Goal: Information Seeking & Learning: Learn about a topic

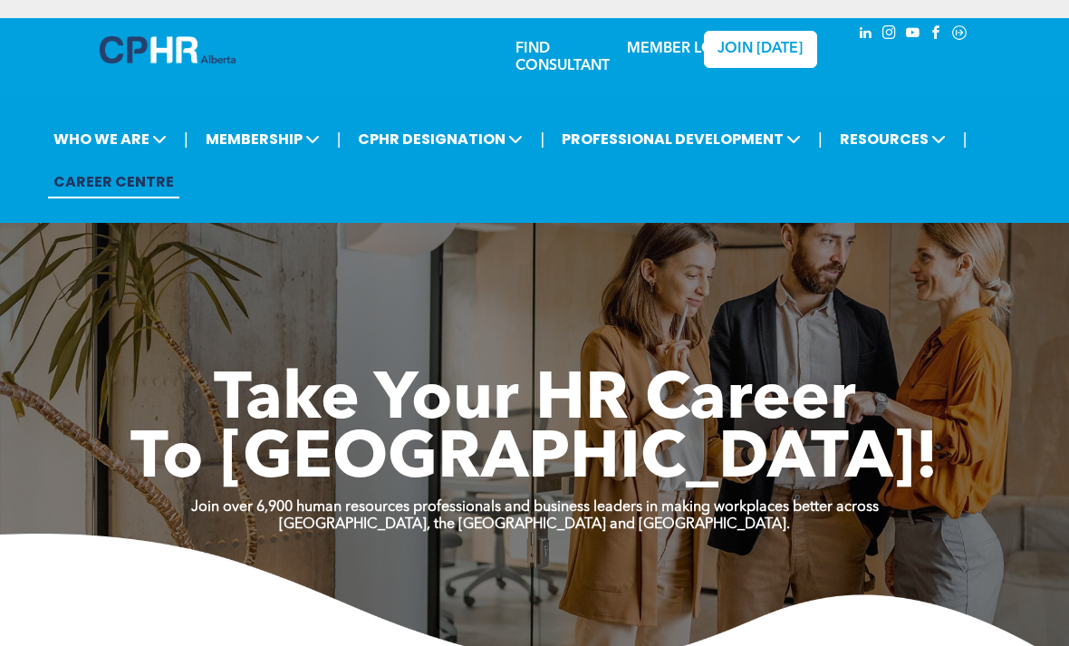
click at [299, 152] on span "MEMBERSHIP" at bounding box center [262, 139] width 125 height 34
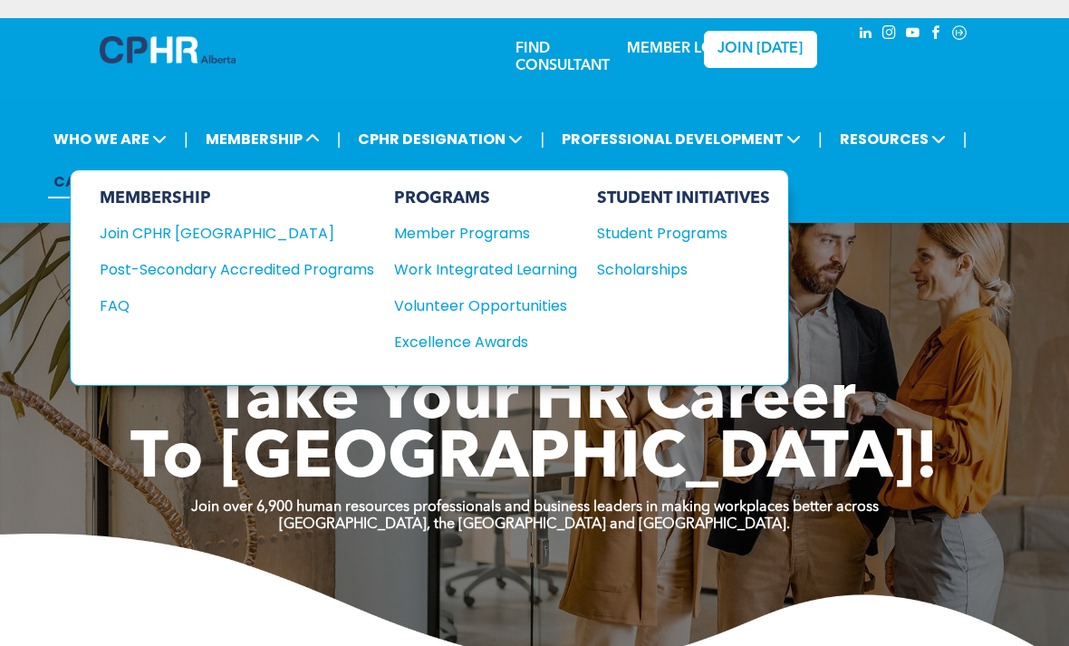
click at [709, 245] on div "Student Programs" at bounding box center [675, 233] width 156 height 23
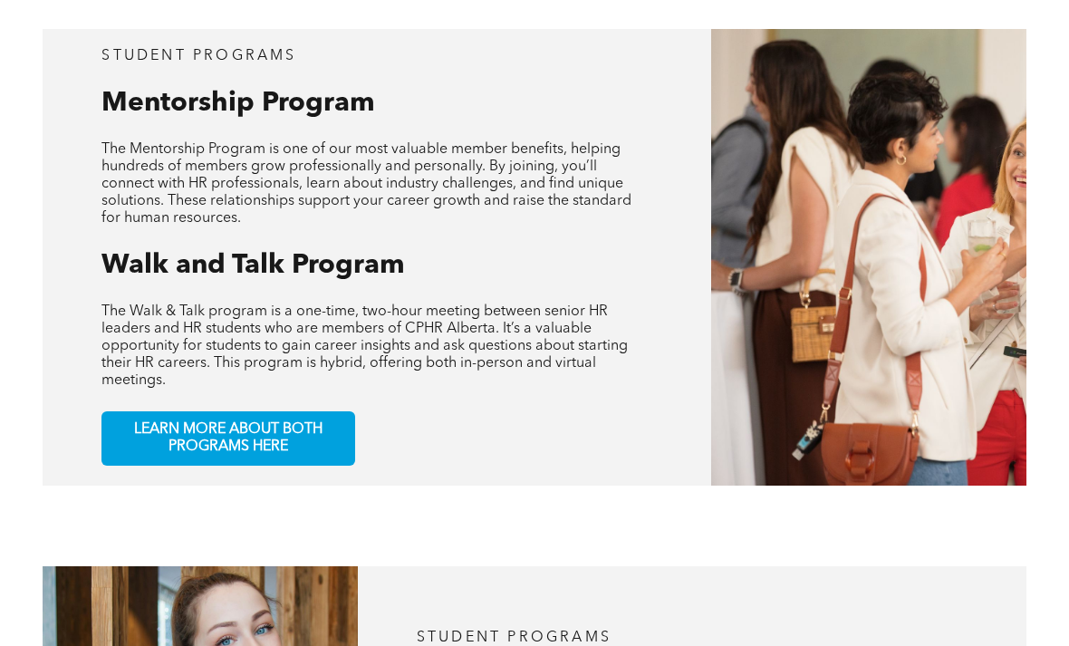
scroll to position [774, 0]
click at [323, 456] on span "LEARN MORE ABOUT BOTH PROGRAMS HERE" at bounding box center [228, 438] width 239 height 34
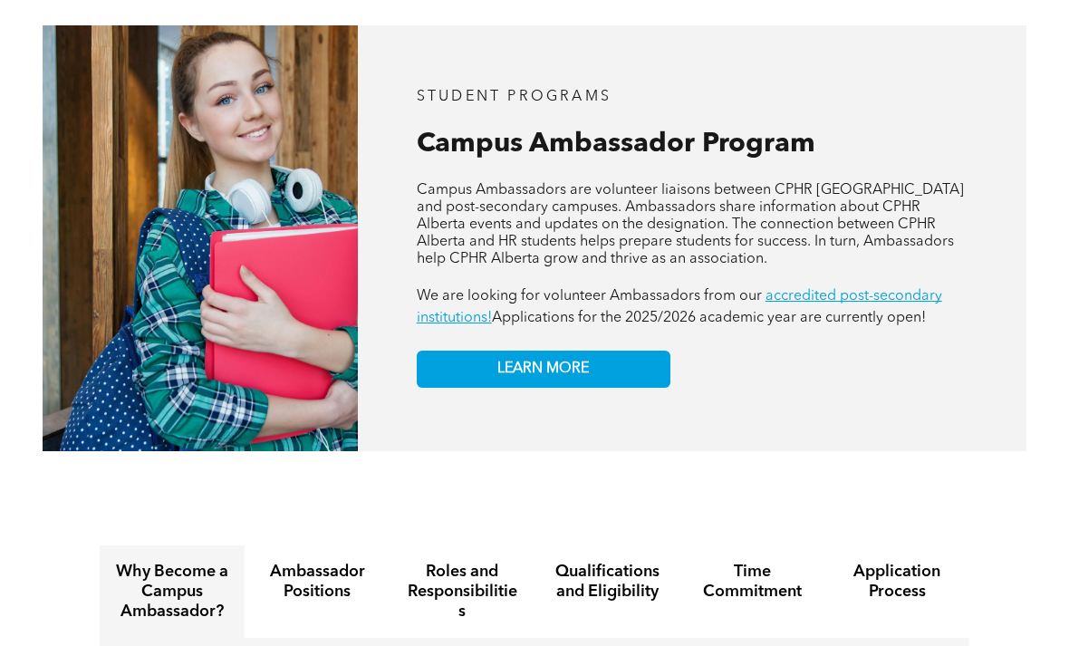
scroll to position [1316, 0]
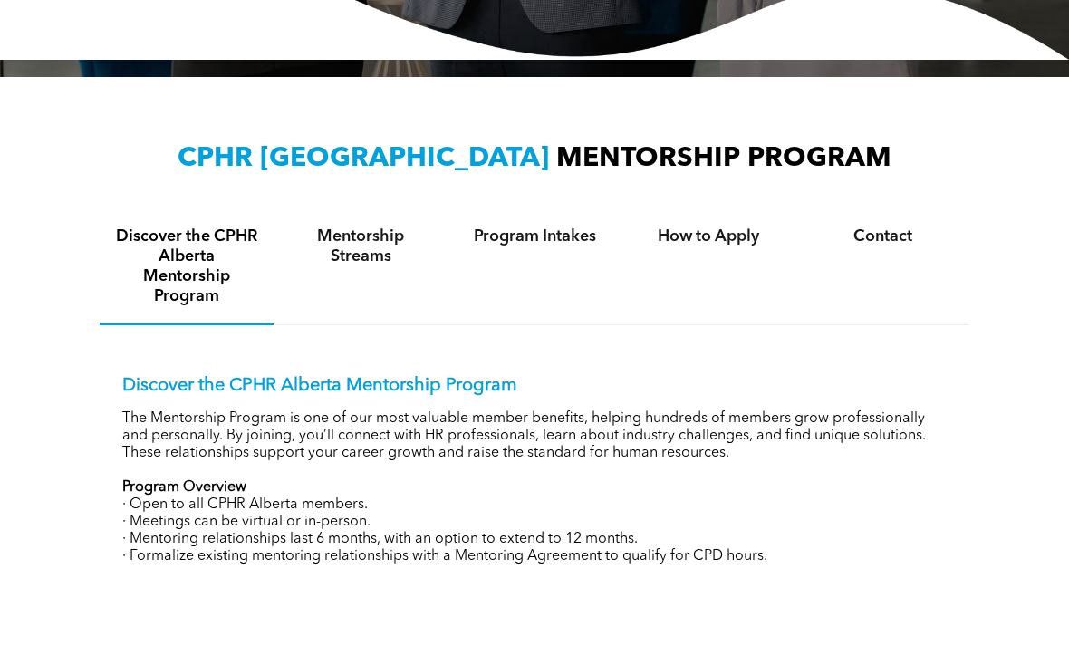
scroll to position [500, 0]
click at [351, 236] on h4 "Mentorship Streams" at bounding box center [360, 247] width 141 height 40
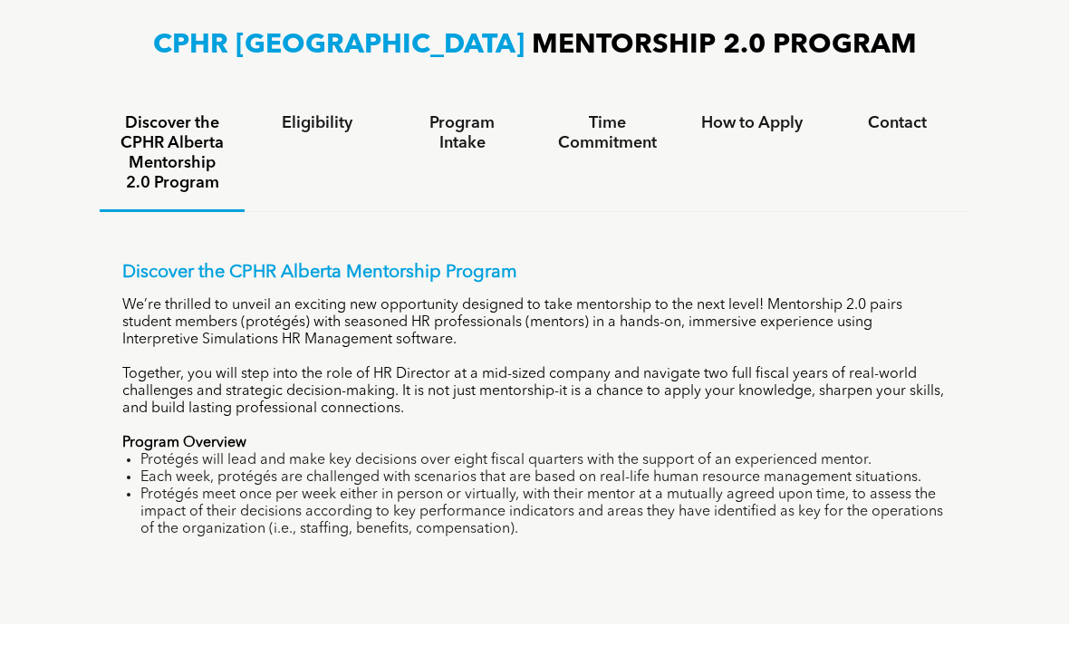
scroll to position [1117, 0]
click at [458, 153] on h4 "Program Intake" at bounding box center [462, 133] width 112 height 40
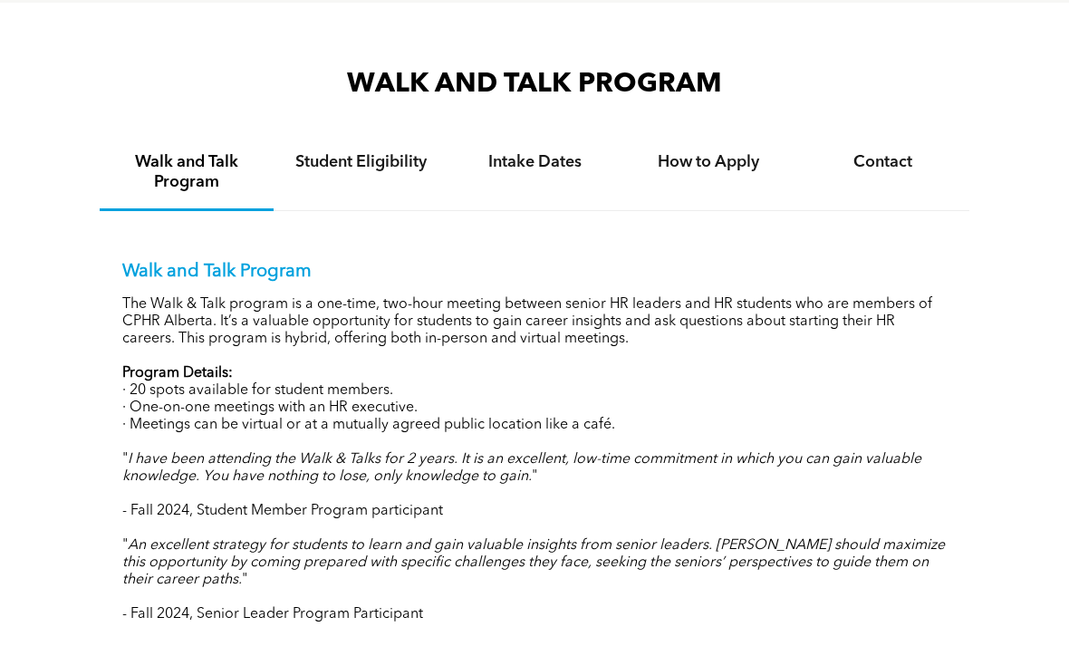
scroll to position [1565, 0]
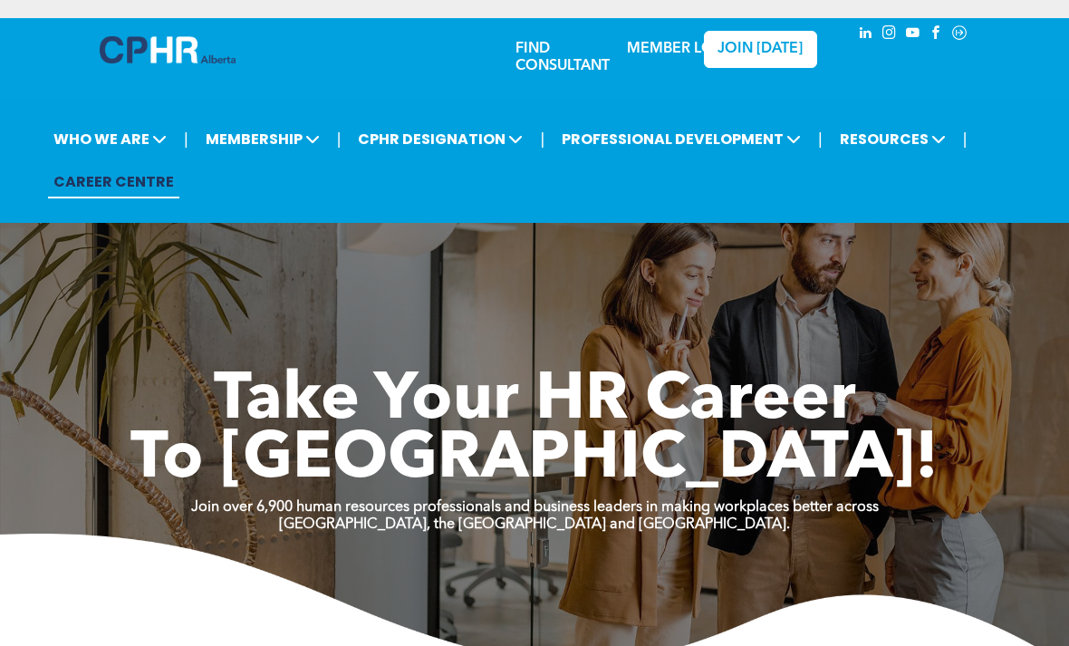
click at [11, 412] on h1 "Take Your HR Career" at bounding box center [534, 401] width 1069 height 59
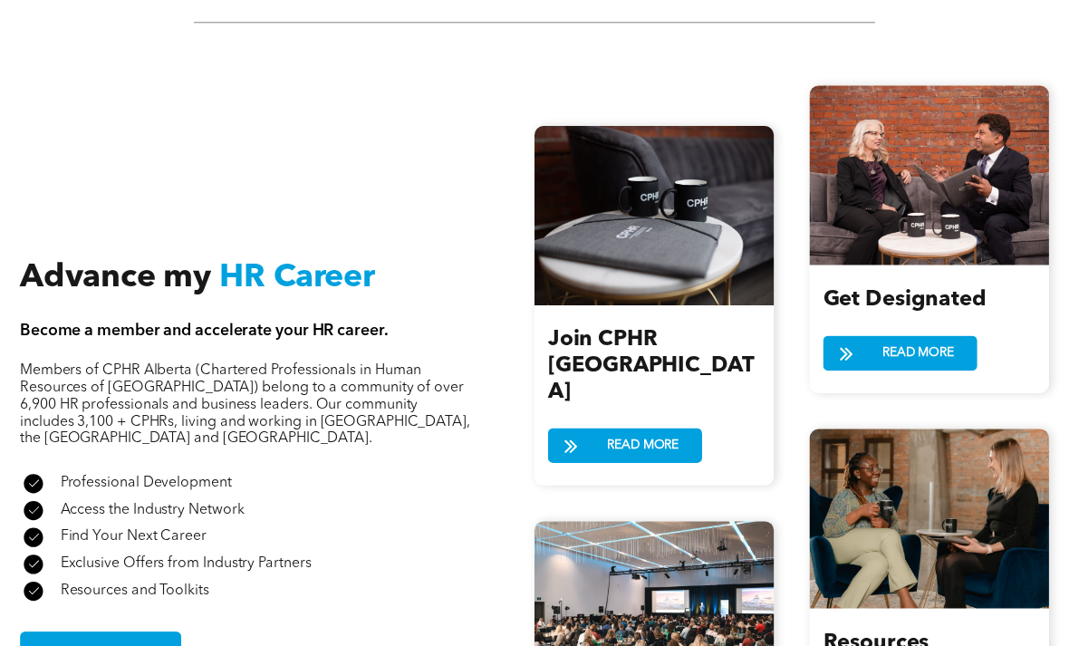
scroll to position [1945, 0]
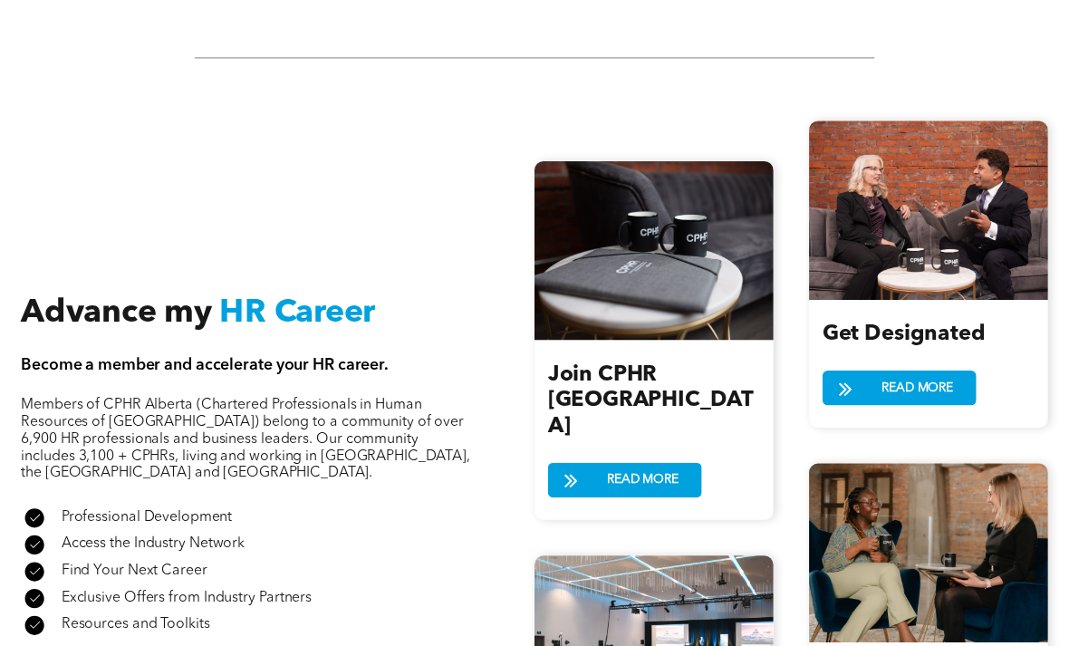
click at [656, 478] on span "READ MORE" at bounding box center [643, 480] width 84 height 34
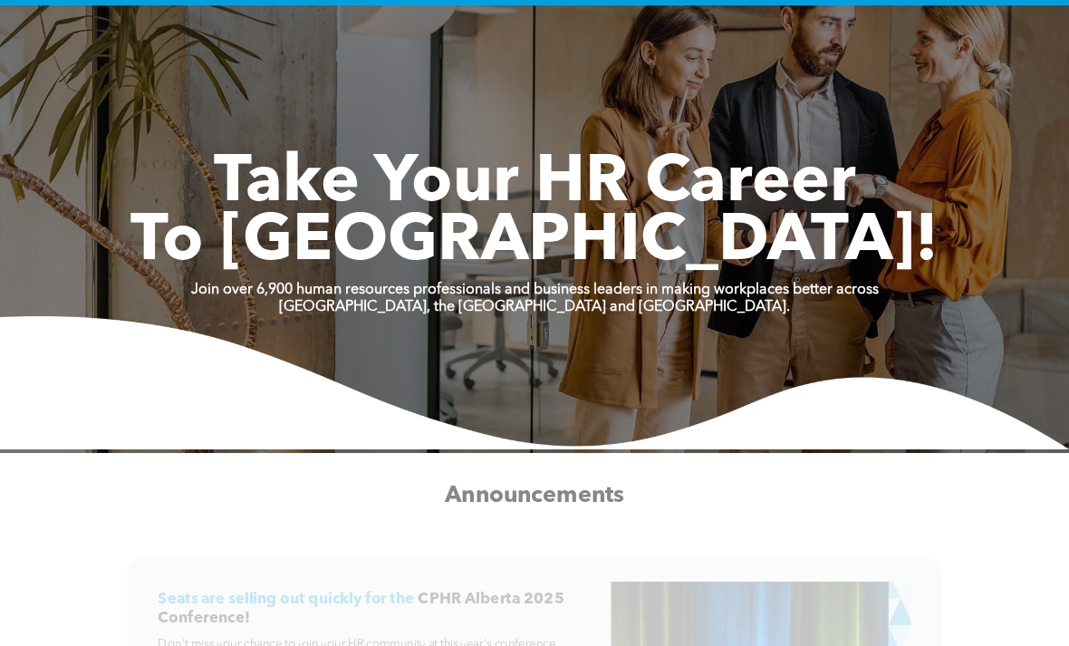
scroll to position [0, 0]
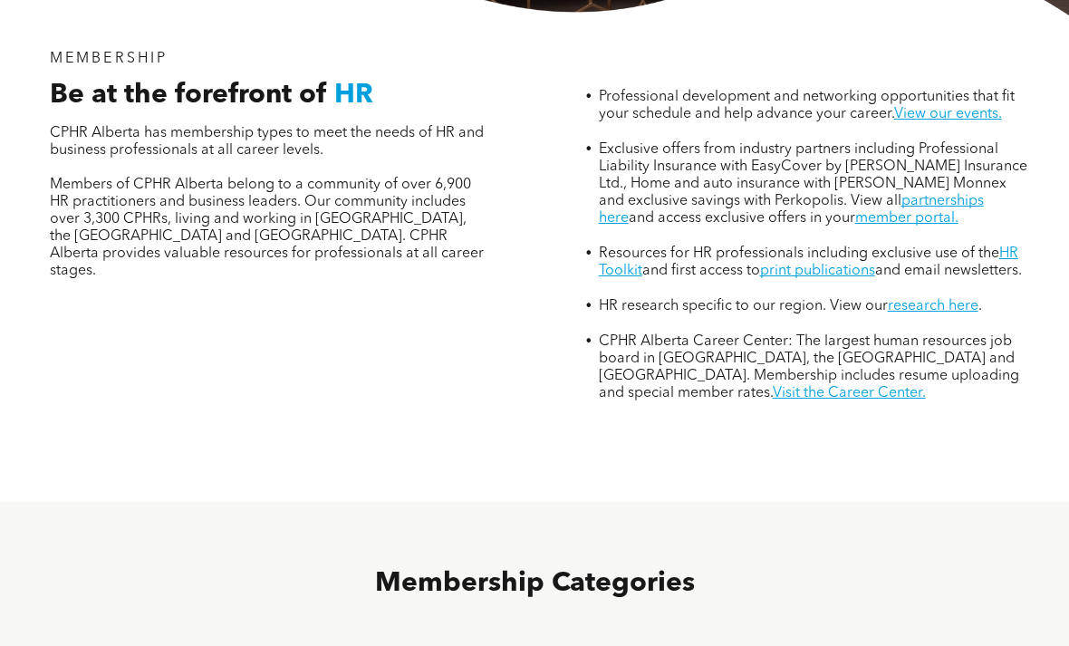
scroll to position [632, 0]
